Goal: Information Seeking & Learning: Learn about a topic

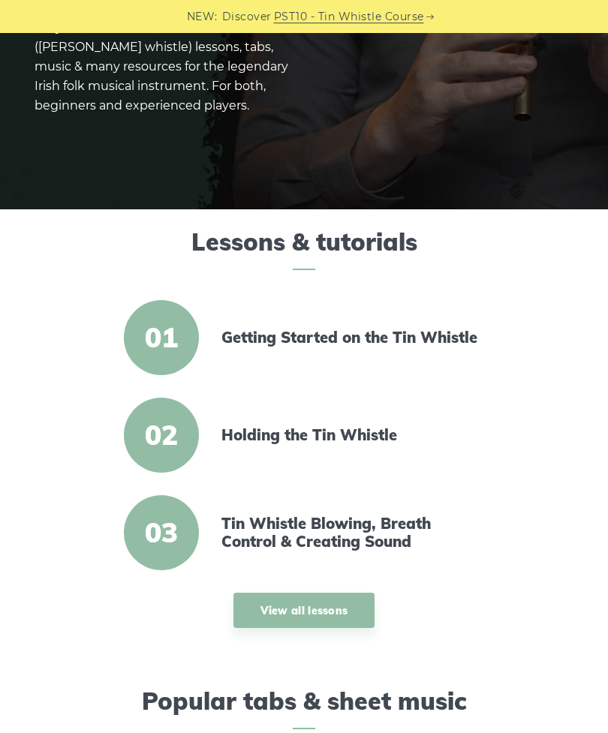
scroll to position [214, 0]
click at [352, 605] on link "View all lessons" at bounding box center [304, 610] width 142 height 35
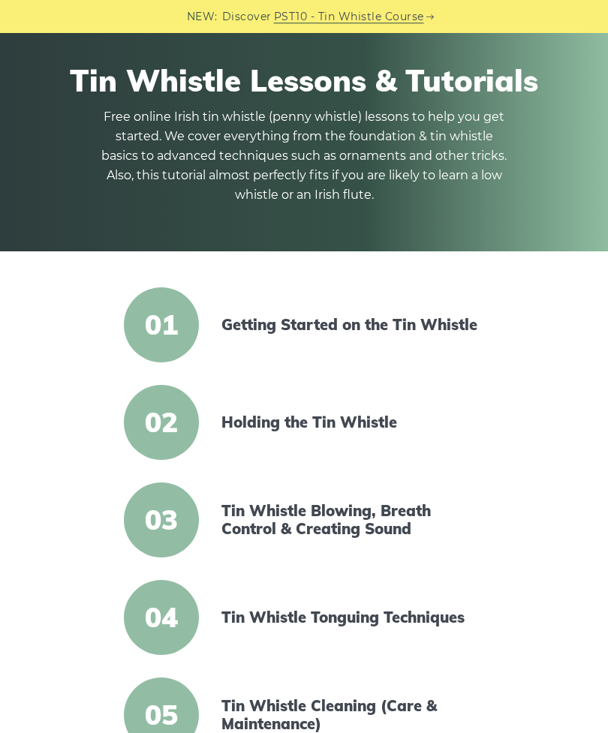
scroll to position [36, 0]
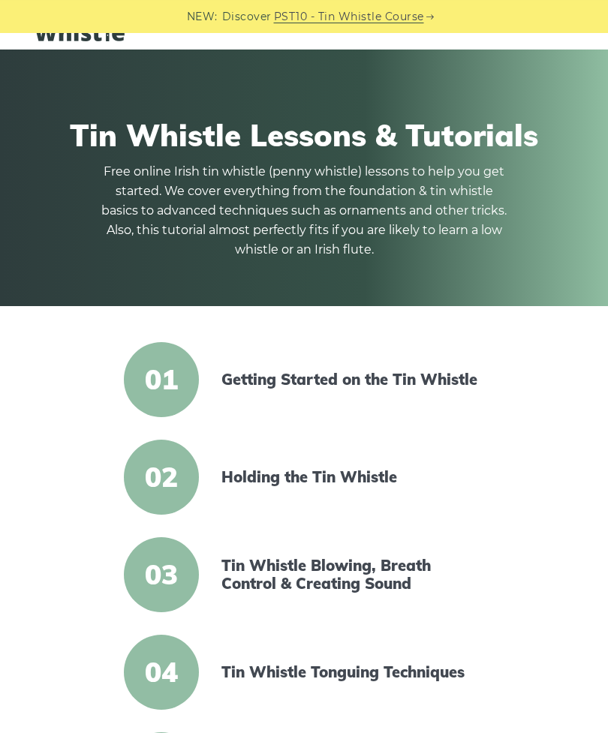
click at [176, 386] on span "01" at bounding box center [161, 379] width 75 height 75
click at [413, 389] on link "Getting Started on the Tin Whistle" at bounding box center [350, 380] width 258 height 18
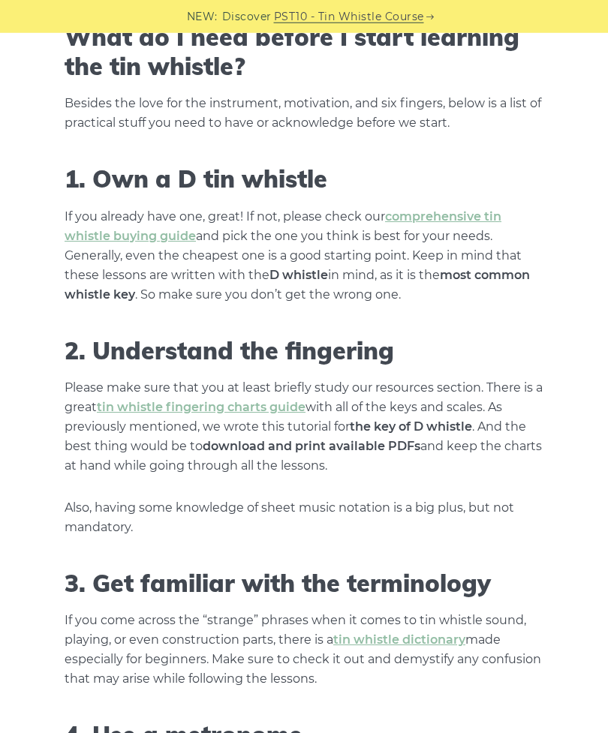
scroll to position [690, 0]
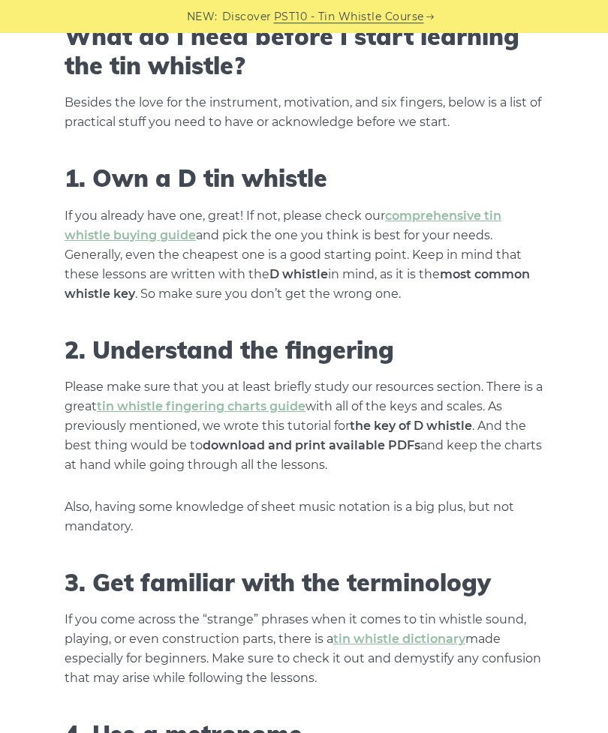
click at [278, 409] on link "tin whistle fingering charts guide" at bounding box center [201, 406] width 209 height 14
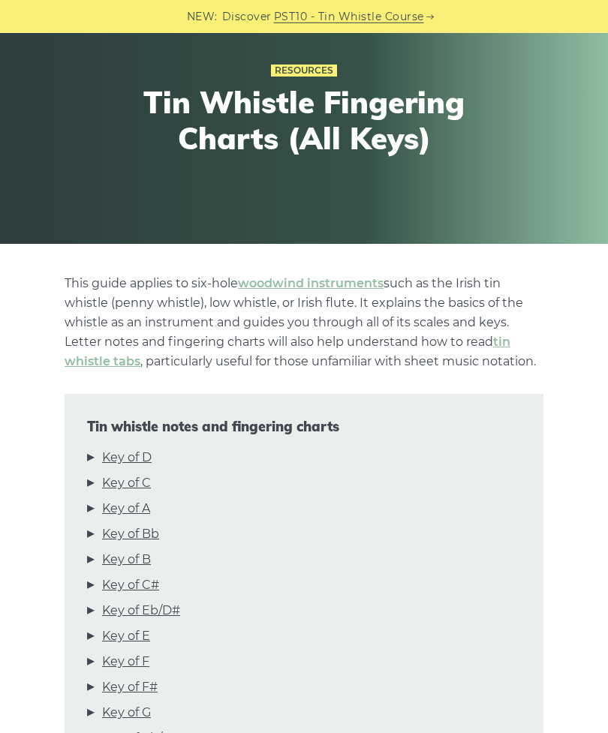
click at [144, 463] on link "Key of D" at bounding box center [127, 458] width 50 height 20
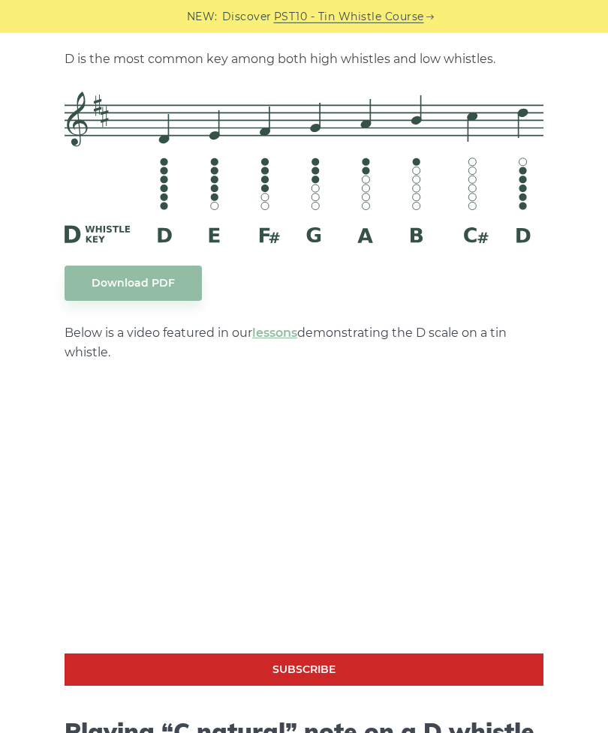
scroll to position [2095, 0]
